Goal: Find specific page/section: Find specific page/section

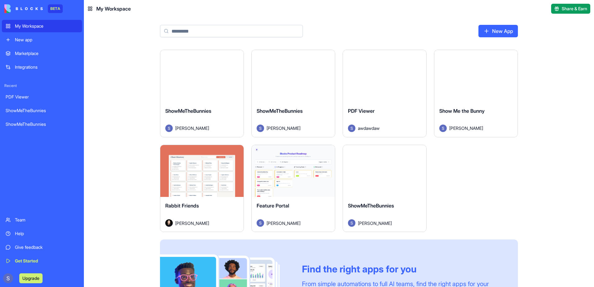
click at [376, 185] on div "Launch" at bounding box center [384, 171] width 83 height 52
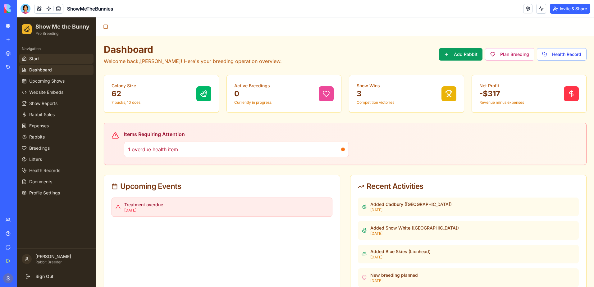
click at [33, 59] on span "Start" at bounding box center [34, 59] width 10 height 6
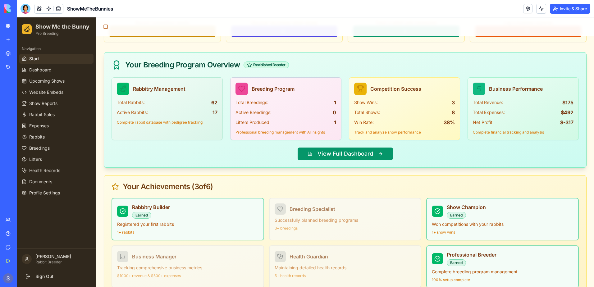
scroll to position [627, 0]
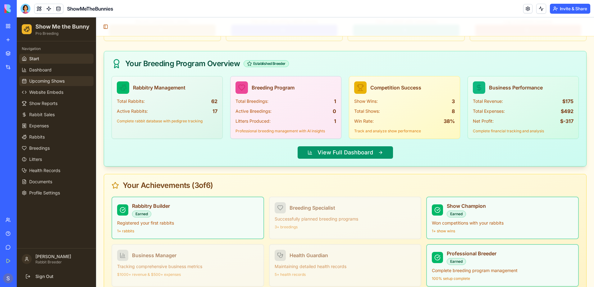
click at [25, 83] on icon at bounding box center [24, 81] width 5 height 5
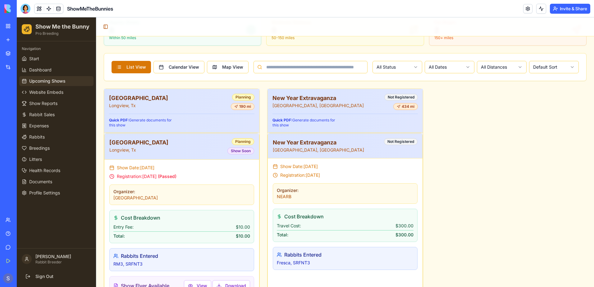
scroll to position [248, 0]
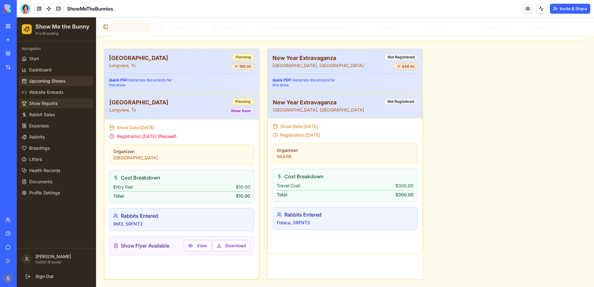
click at [37, 107] on link "Show Reports" at bounding box center [56, 103] width 74 height 10
